Goal: Task Accomplishment & Management: Complete application form

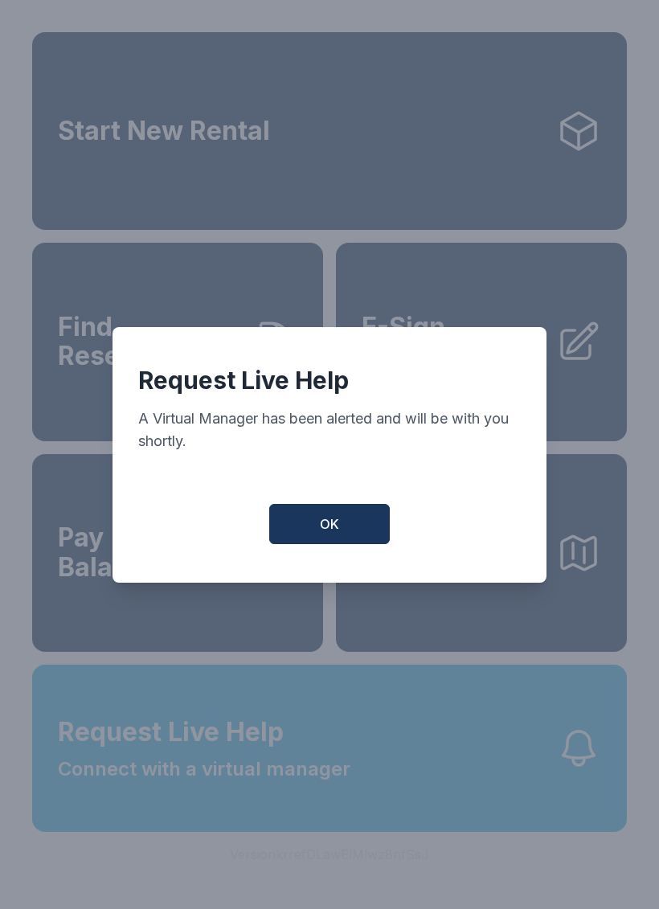
click at [333, 527] on span "OK" at bounding box center [329, 523] width 19 height 19
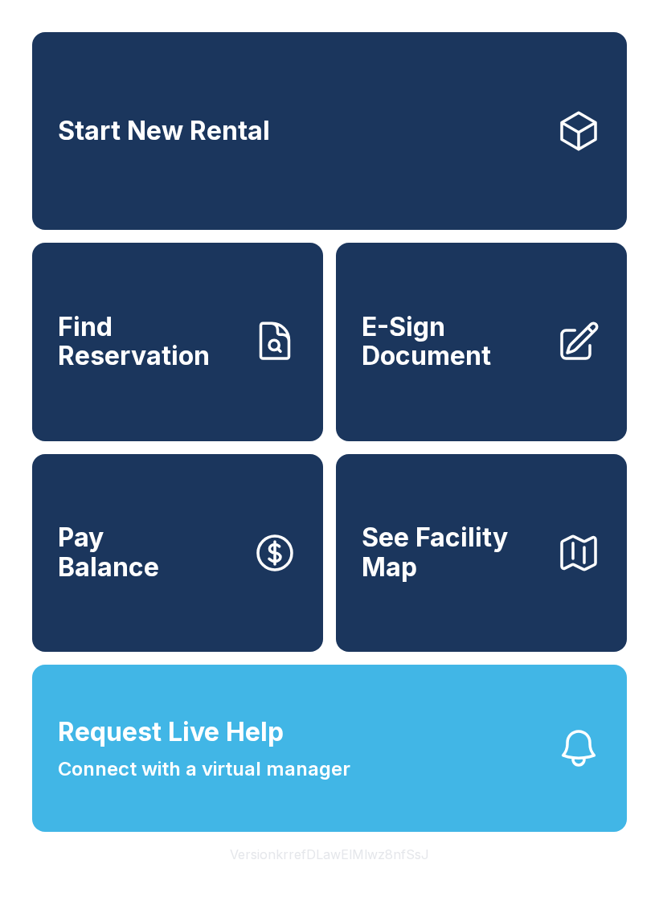
click at [472, 827] on button "Request Live Help Connect with a virtual manager" at bounding box center [329, 747] width 594 height 167
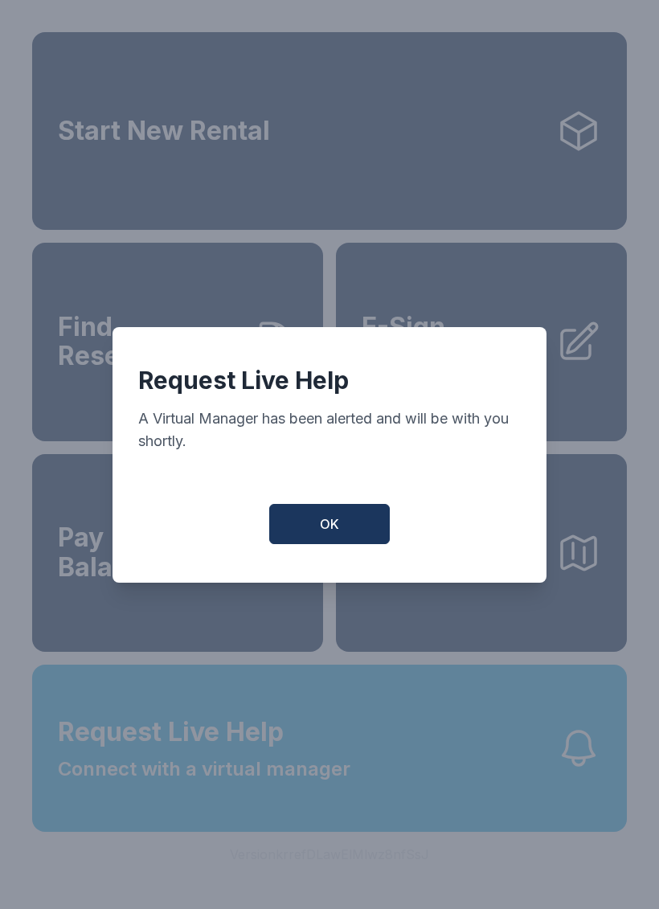
click at [341, 529] on button "OK" at bounding box center [329, 524] width 121 height 40
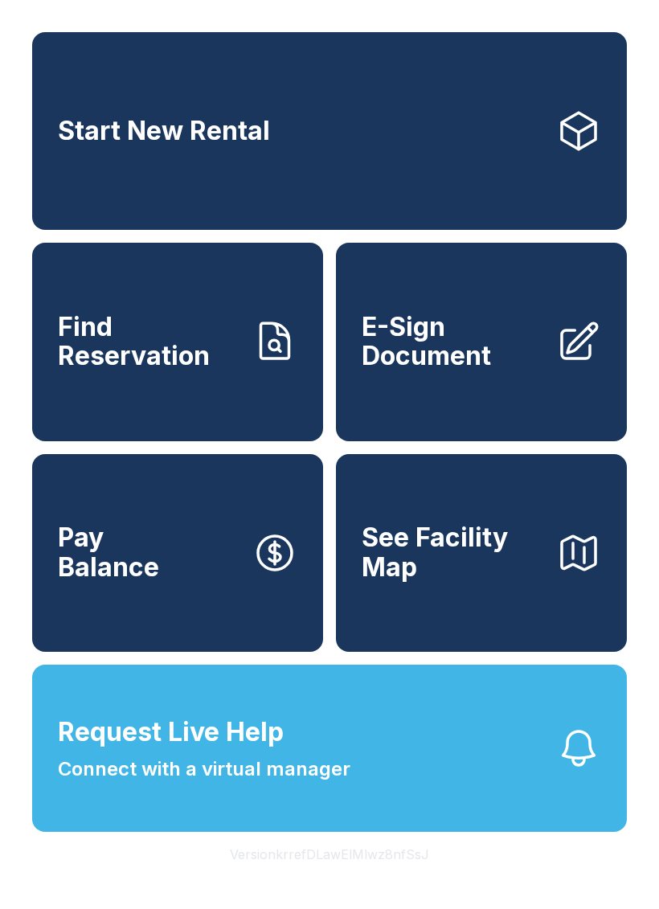
click at [509, 350] on span "E-Sign Document" at bounding box center [453, 342] width 182 height 59
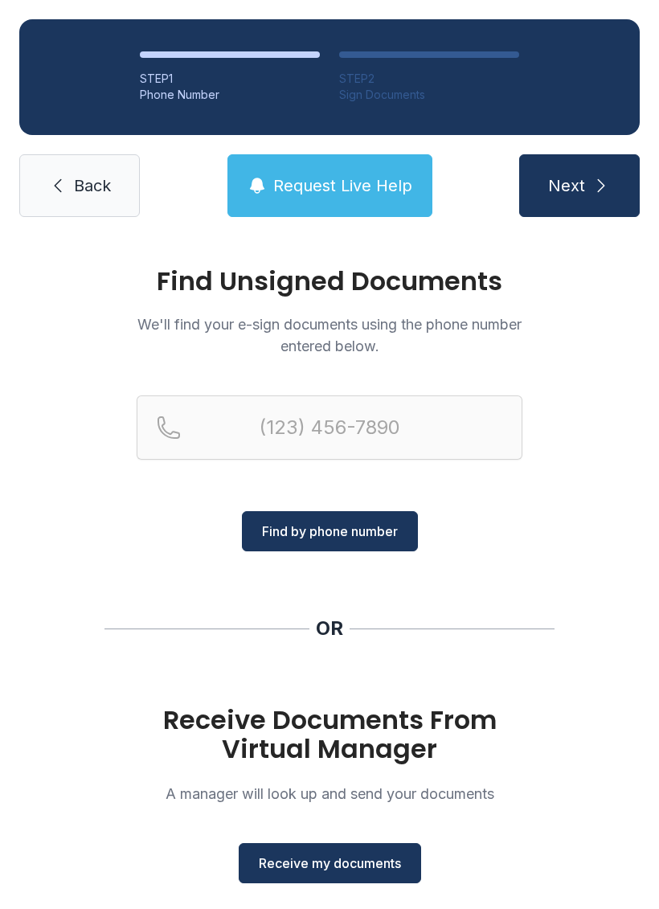
click at [333, 839] on div "Receive Documents From Virtual Manager A manager will look up and send your doc…" at bounding box center [330, 794] width 386 height 178
click at [333, 838] on div "Receive Documents From Virtual Manager A manager will look up and send your doc…" at bounding box center [330, 794] width 386 height 178
click at [378, 866] on span "Receive my documents" at bounding box center [330, 862] width 142 height 19
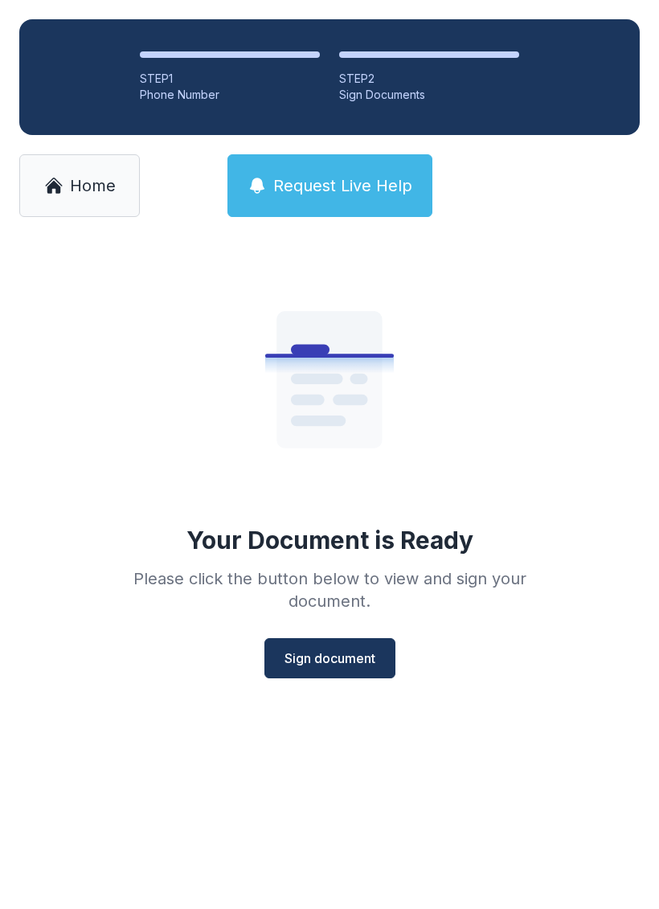
click at [325, 648] on span "Sign document" at bounding box center [329, 657] width 91 height 19
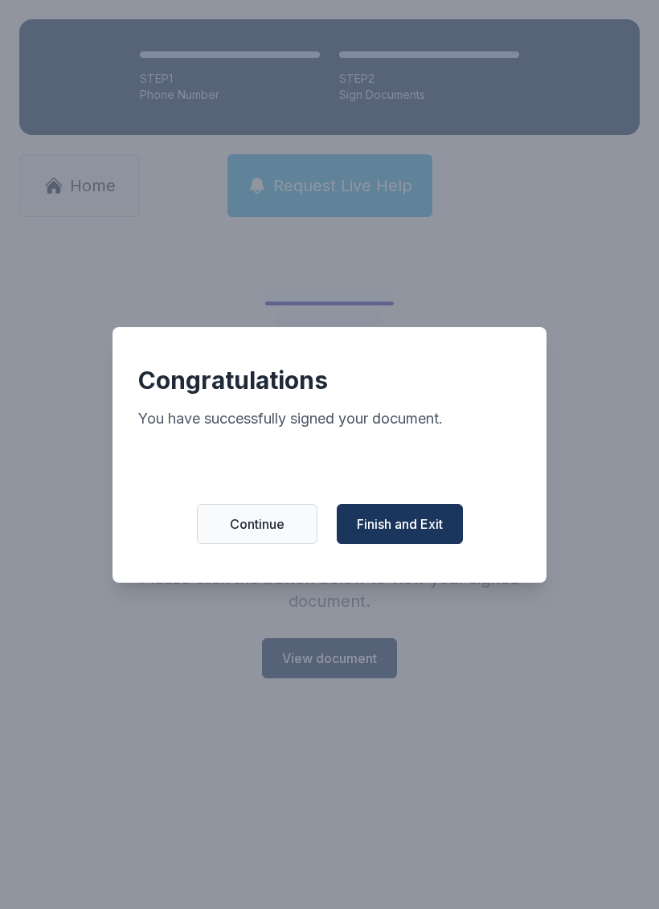
click at [274, 528] on span "Continue" at bounding box center [257, 523] width 55 height 19
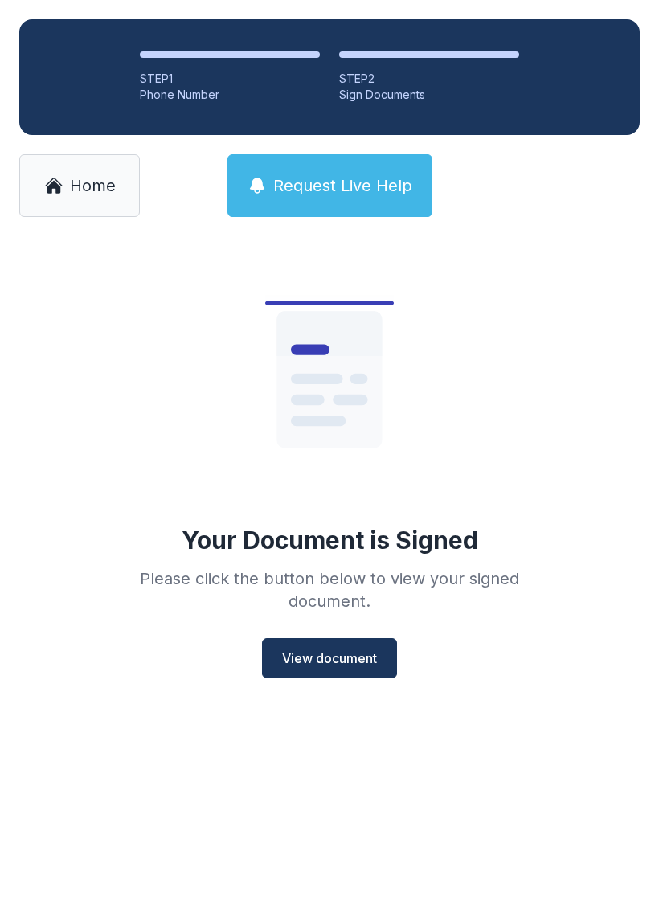
click at [96, 206] on link "Home" at bounding box center [79, 185] width 121 height 63
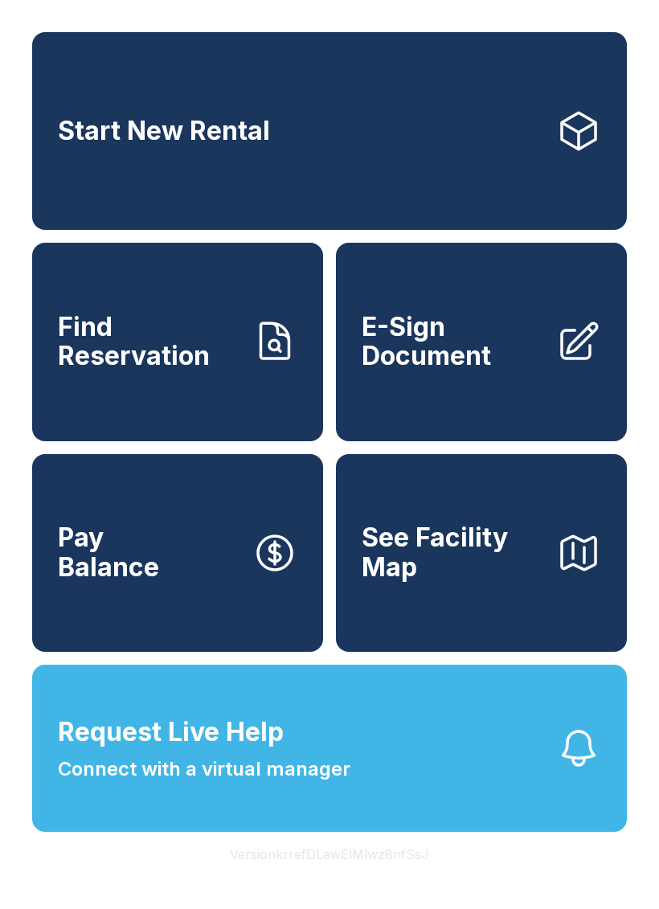
click at [532, 371] on span "E-Sign Document" at bounding box center [453, 342] width 182 height 59
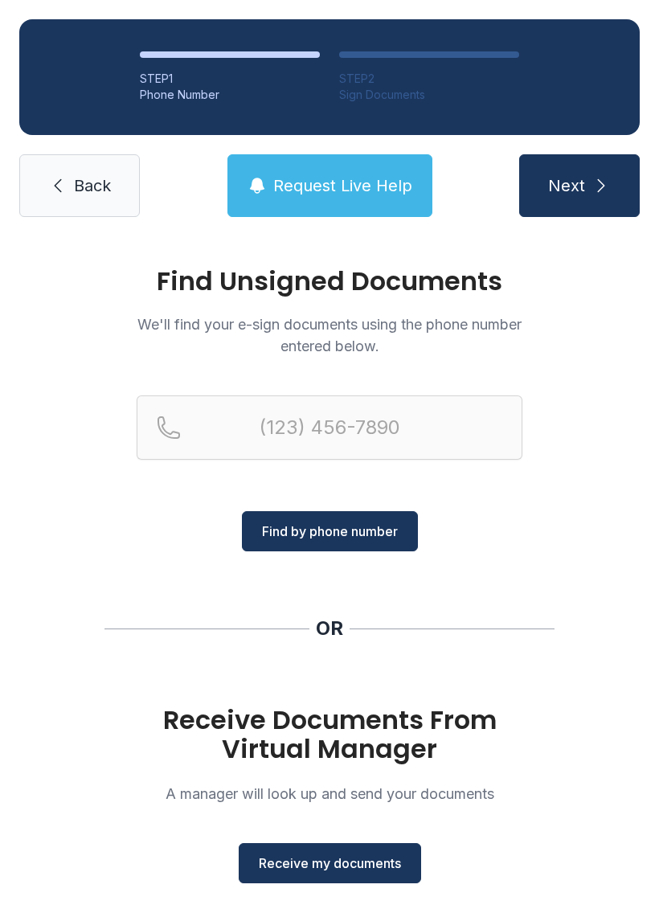
click at [366, 848] on button "Receive my documents" at bounding box center [330, 863] width 182 height 40
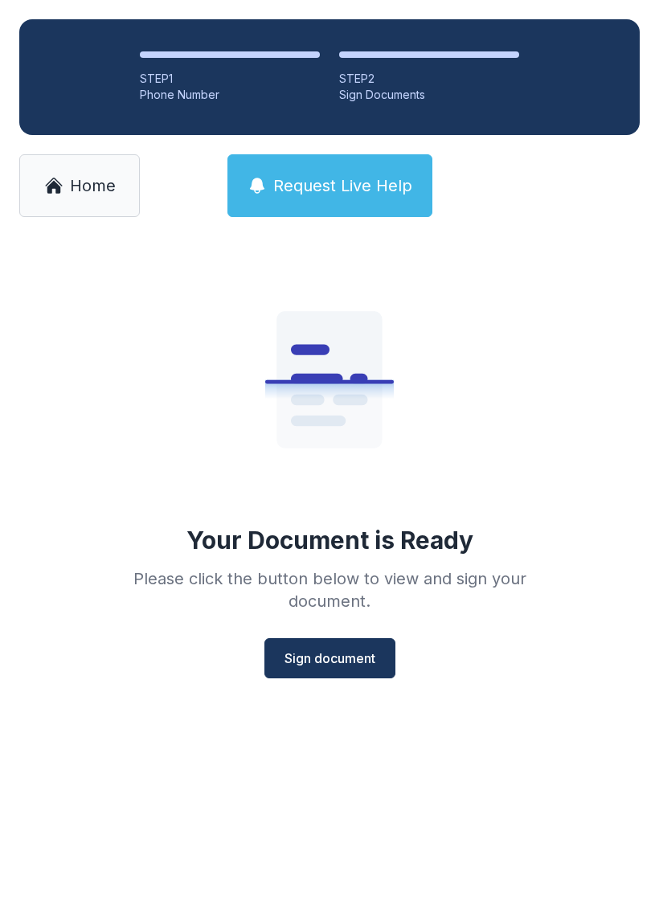
click at [336, 656] on span "Sign document" at bounding box center [329, 657] width 91 height 19
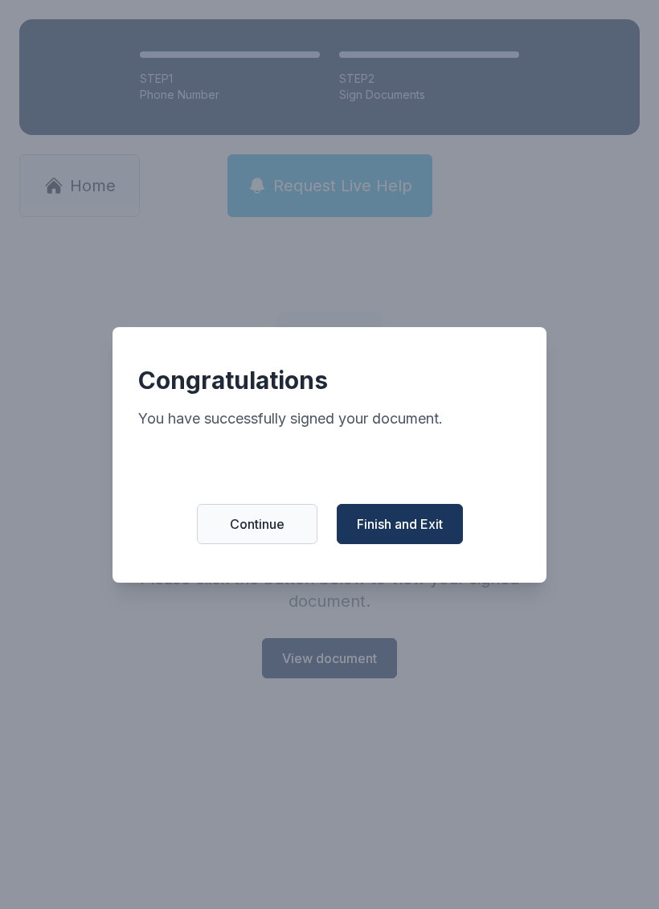
click at [426, 527] on span "Finish and Exit" at bounding box center [400, 523] width 86 height 19
